Goal: Navigation & Orientation: Find specific page/section

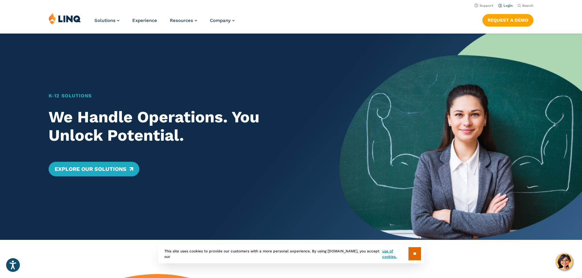
click at [503, 6] on link "Login" at bounding box center [505, 6] width 14 height 4
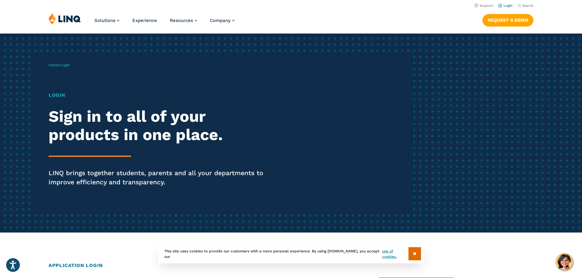
click at [503, 6] on link "Login" at bounding box center [505, 6] width 14 height 4
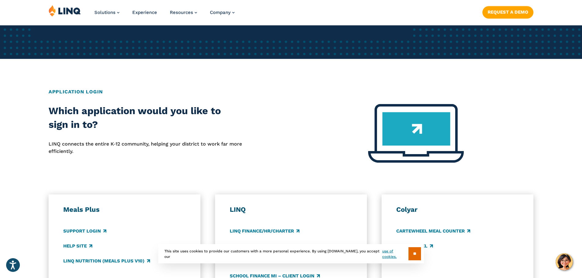
scroll to position [275, 0]
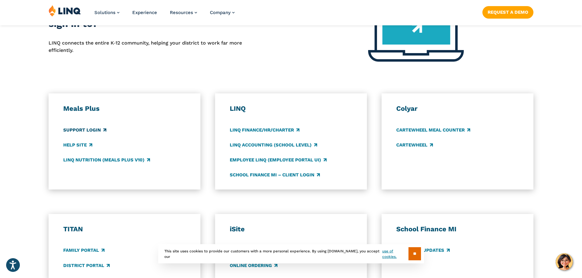
click at [96, 130] on link "Support Login" at bounding box center [84, 130] width 43 height 7
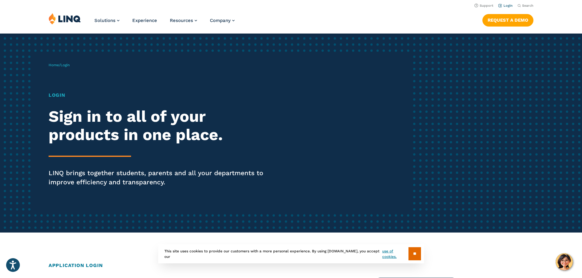
click at [504, 3] on li "Login" at bounding box center [505, 5] width 14 height 7
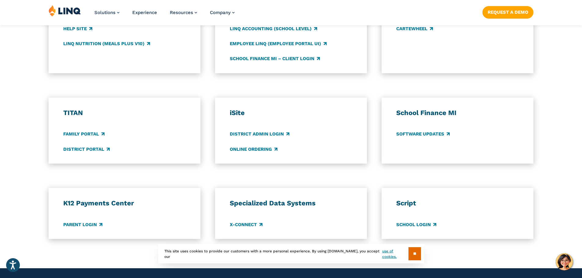
scroll to position [428, 0]
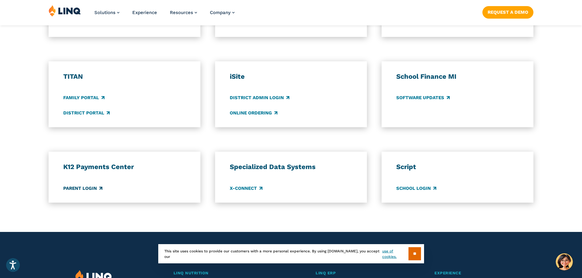
click at [96, 187] on link "Parent Login" at bounding box center [82, 188] width 39 height 7
